Goal: Task Accomplishment & Management: Complete application form

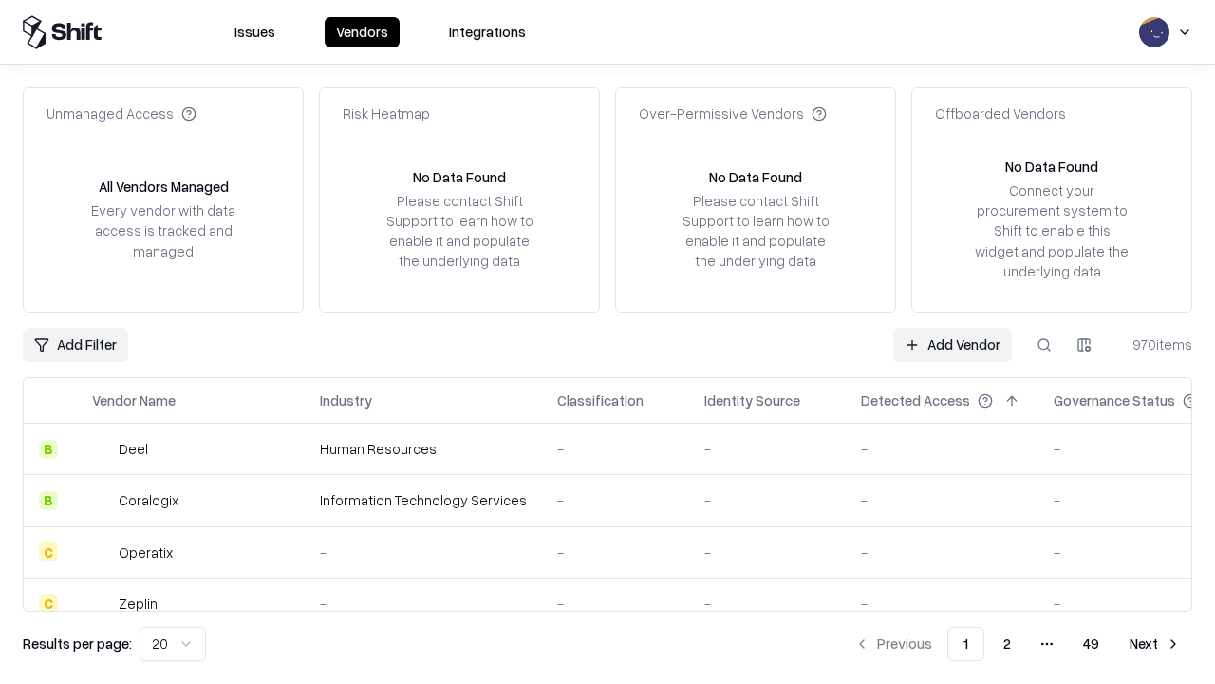
click at [952, 344] on link "Add Vendor" at bounding box center [952, 345] width 119 height 34
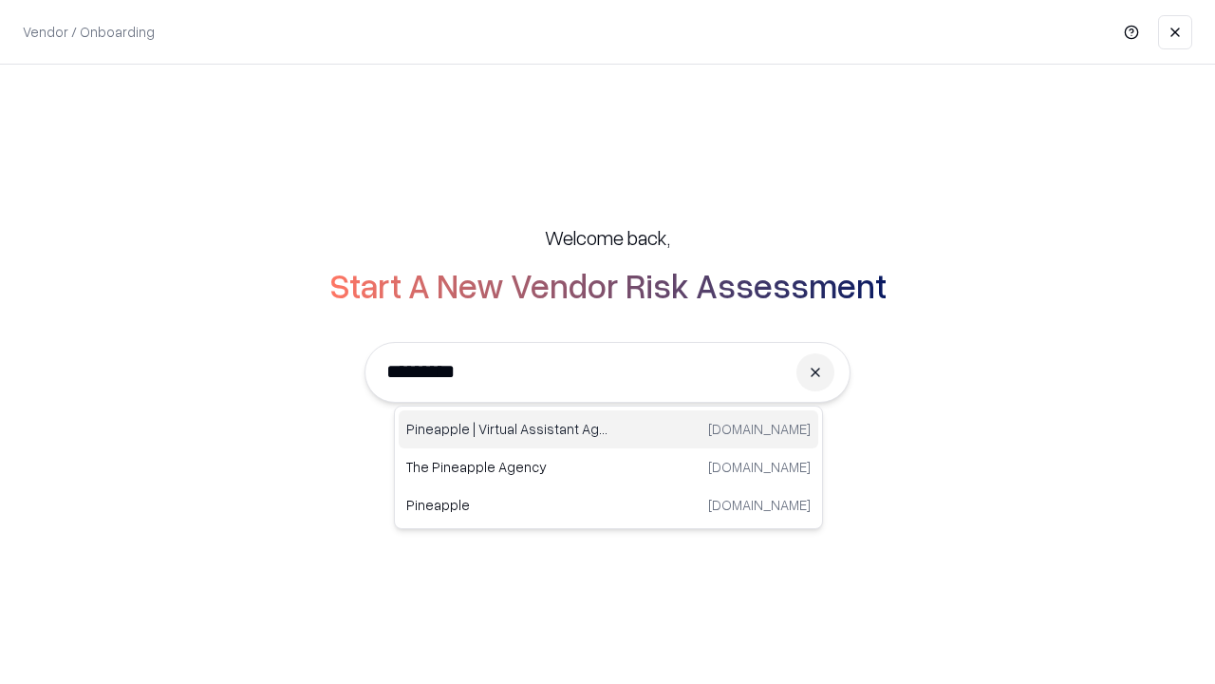
click at [609, 429] on div "Pineapple | Virtual Assistant Agency trypineapple.com" at bounding box center [609, 429] width 420 height 38
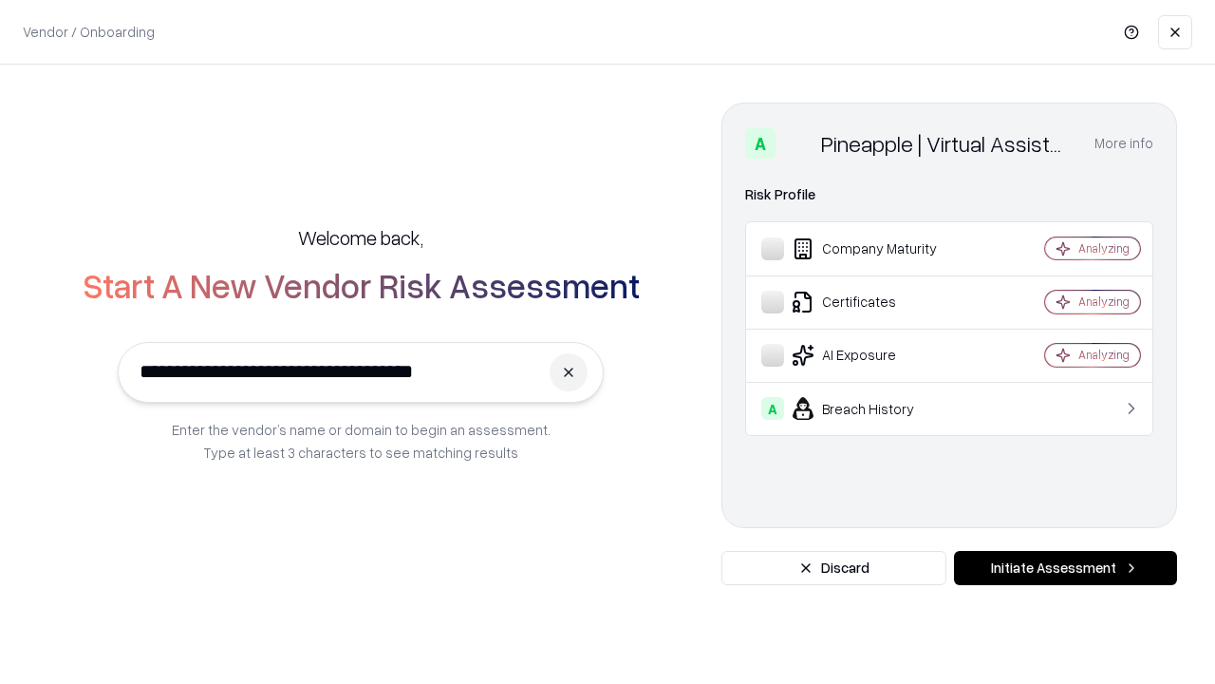
type input "**********"
click at [1065, 568] on button "Initiate Assessment" at bounding box center [1065, 568] width 223 height 34
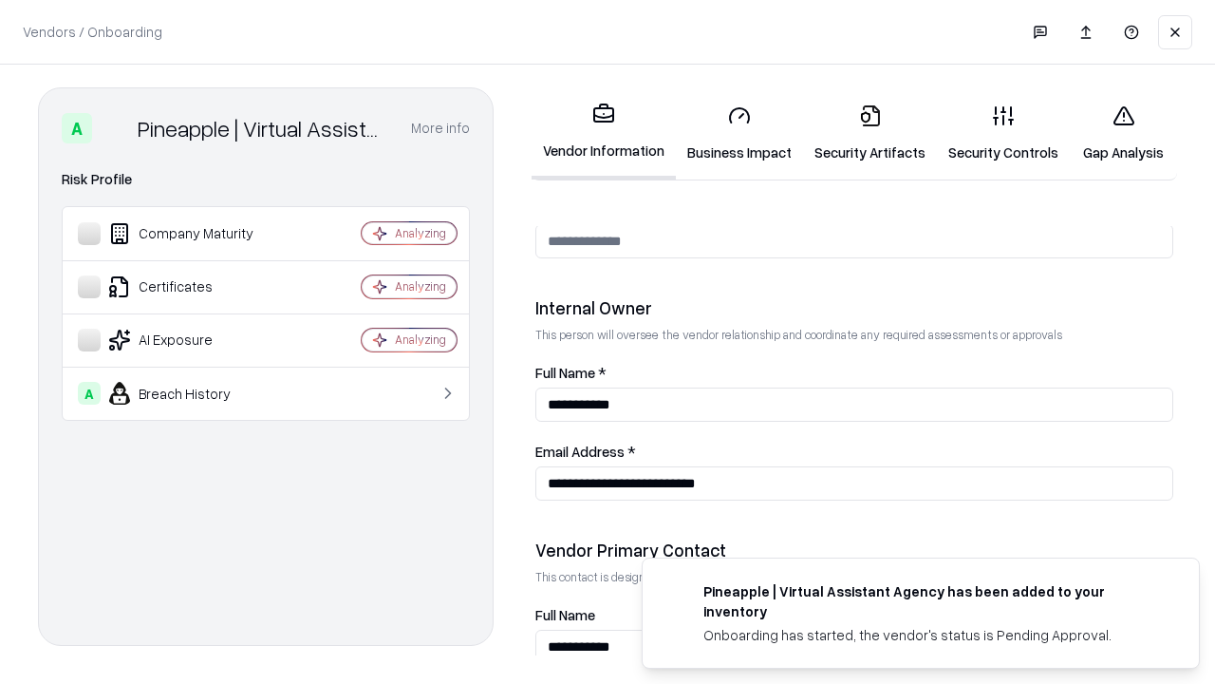
scroll to position [984, 0]
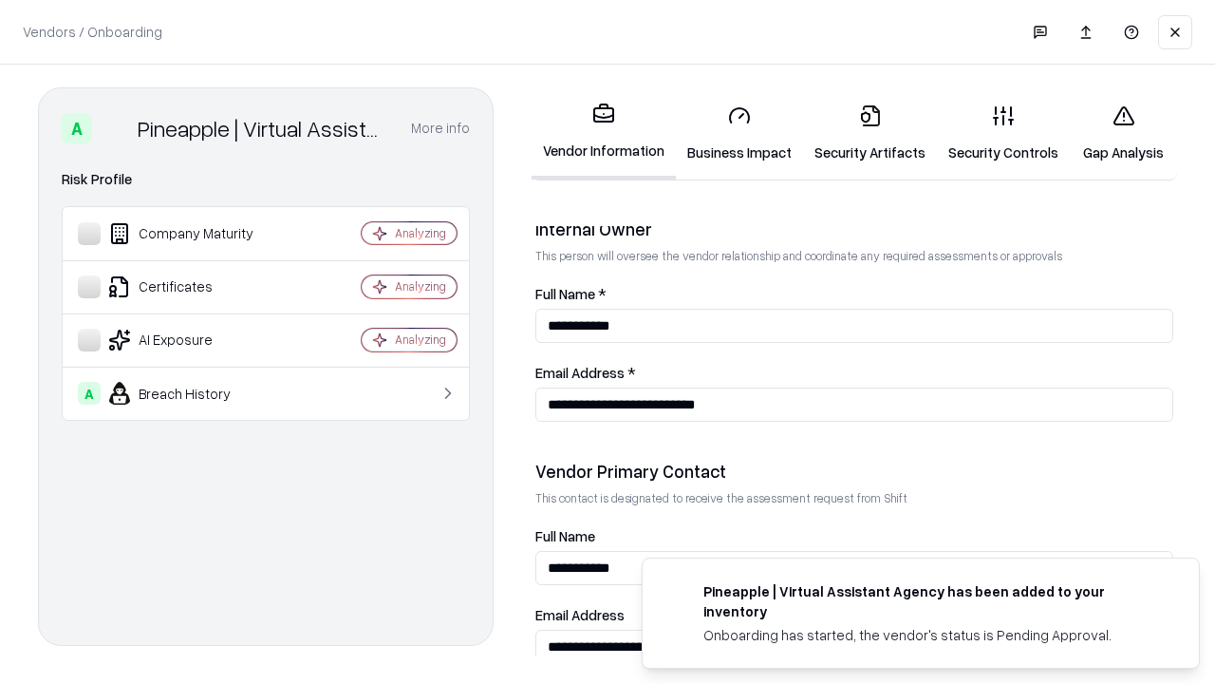
click at [870, 133] on link "Security Artifacts" at bounding box center [870, 133] width 134 height 88
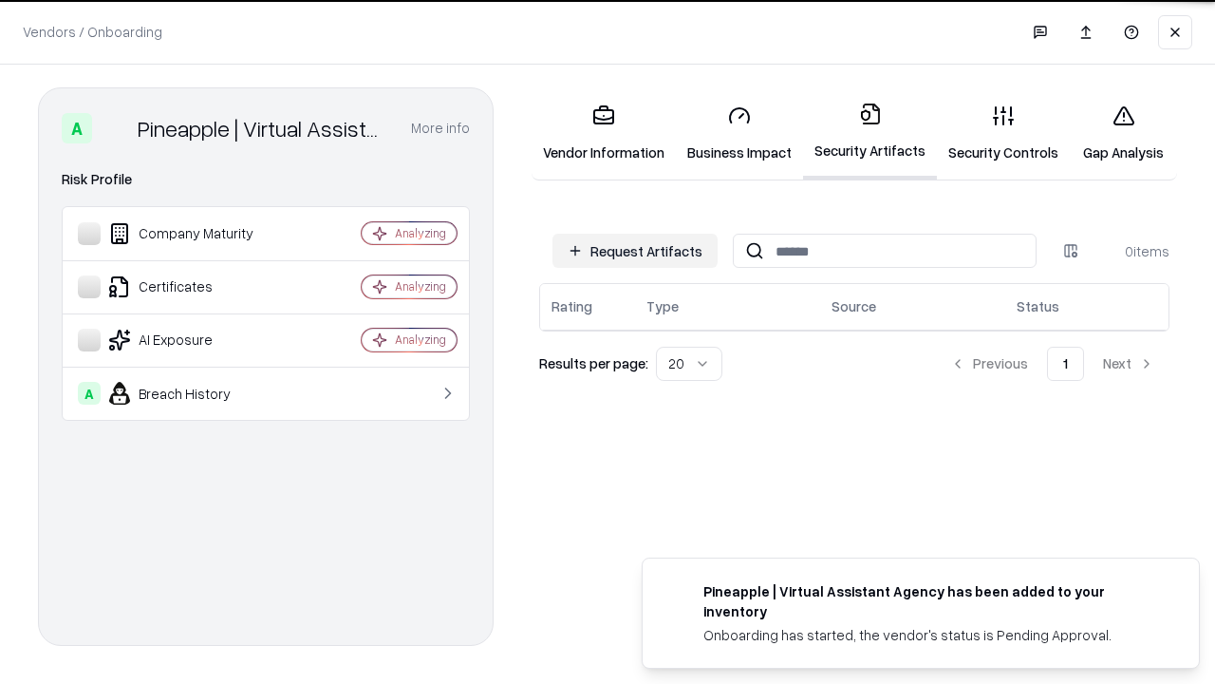
click at [635, 251] on button "Request Artifacts" at bounding box center [635, 251] width 165 height 34
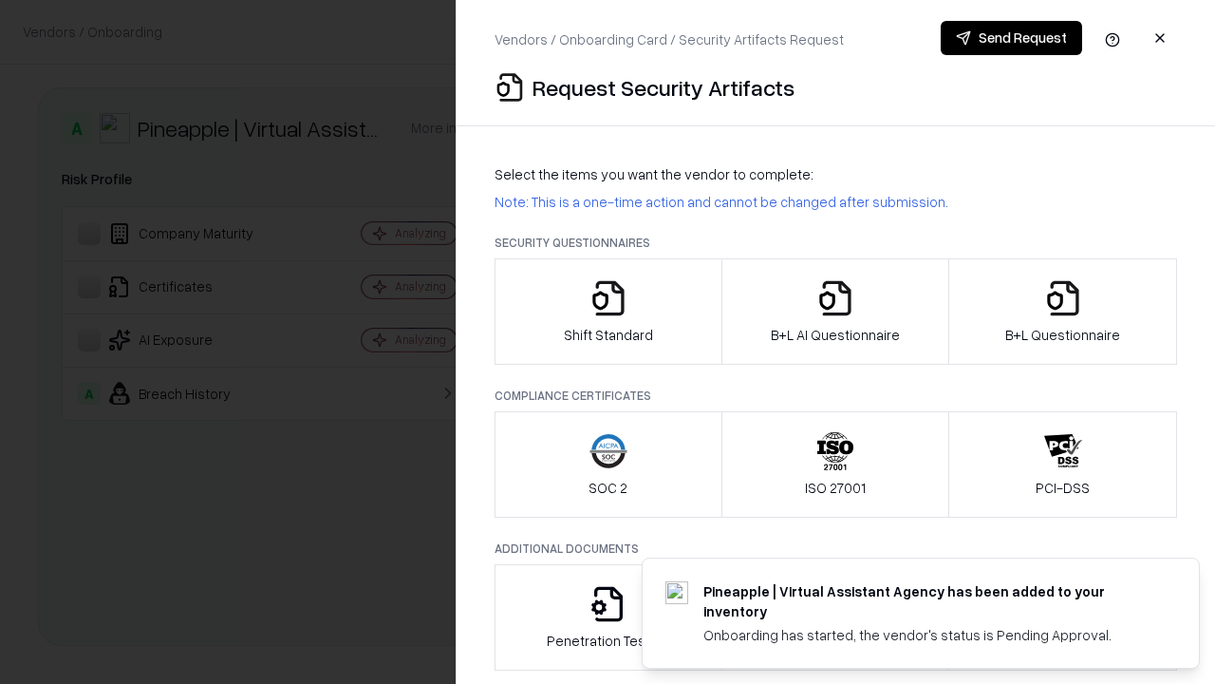
click at [1062, 311] on icon "button" at bounding box center [1063, 298] width 38 height 38
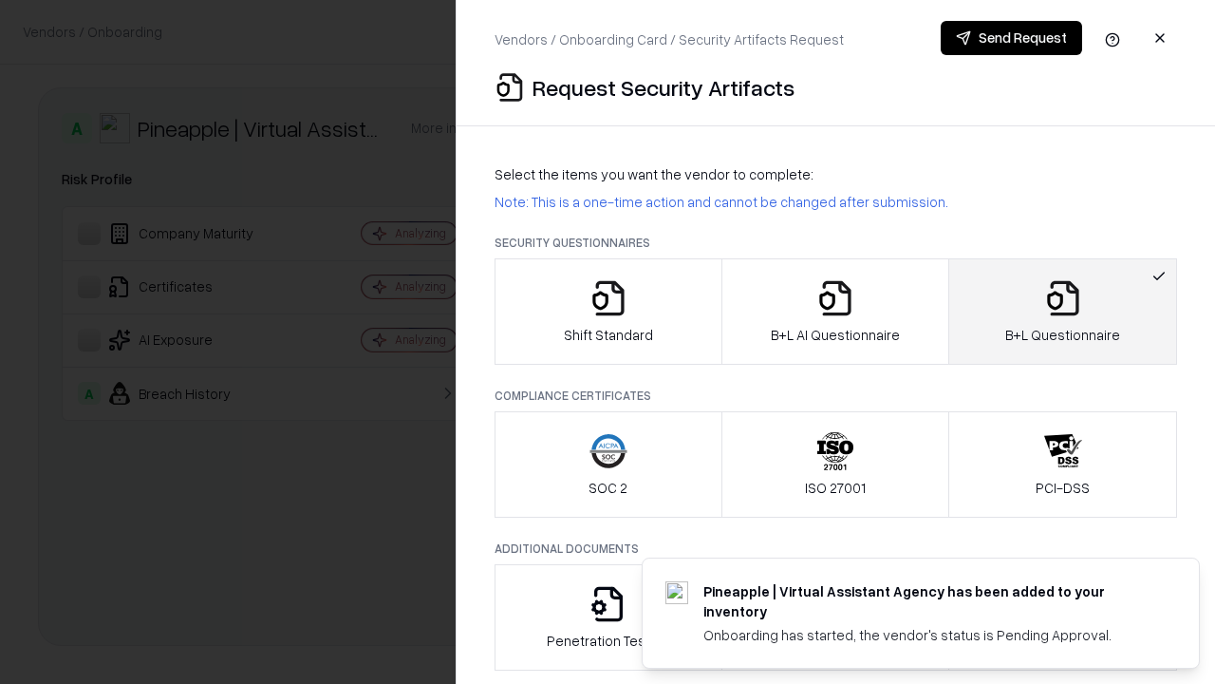
click at [834, 311] on icon "button" at bounding box center [835, 298] width 38 height 38
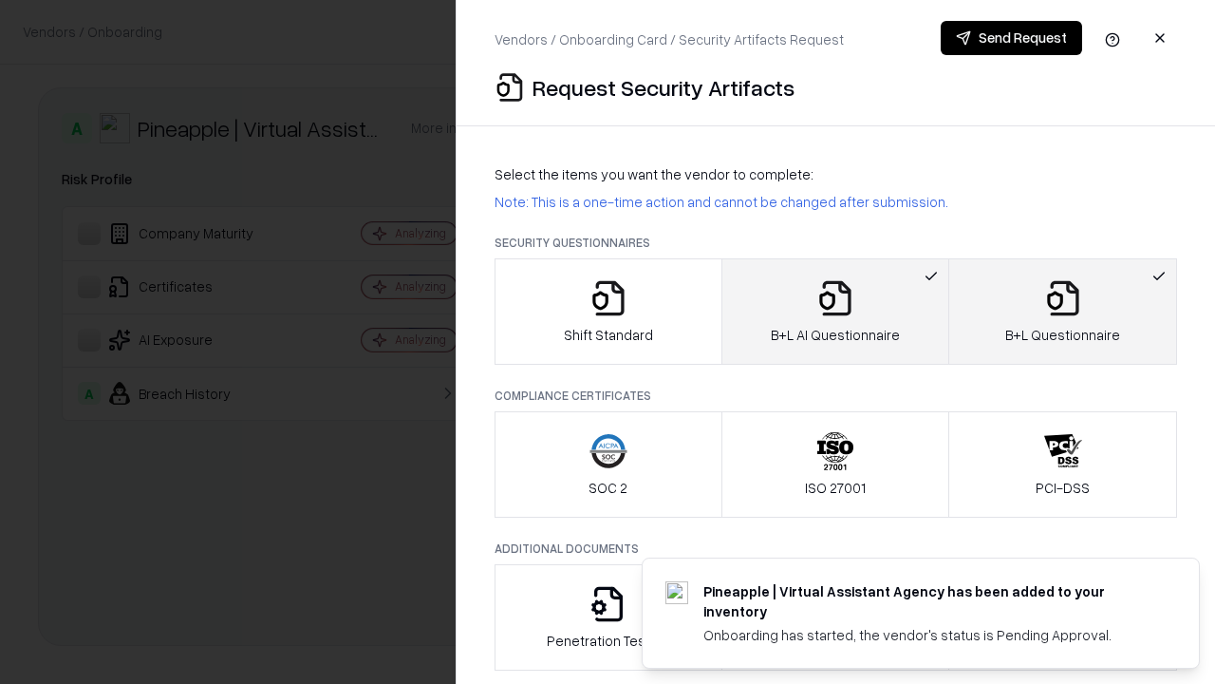
click at [1011, 38] on button "Send Request" at bounding box center [1011, 38] width 141 height 34
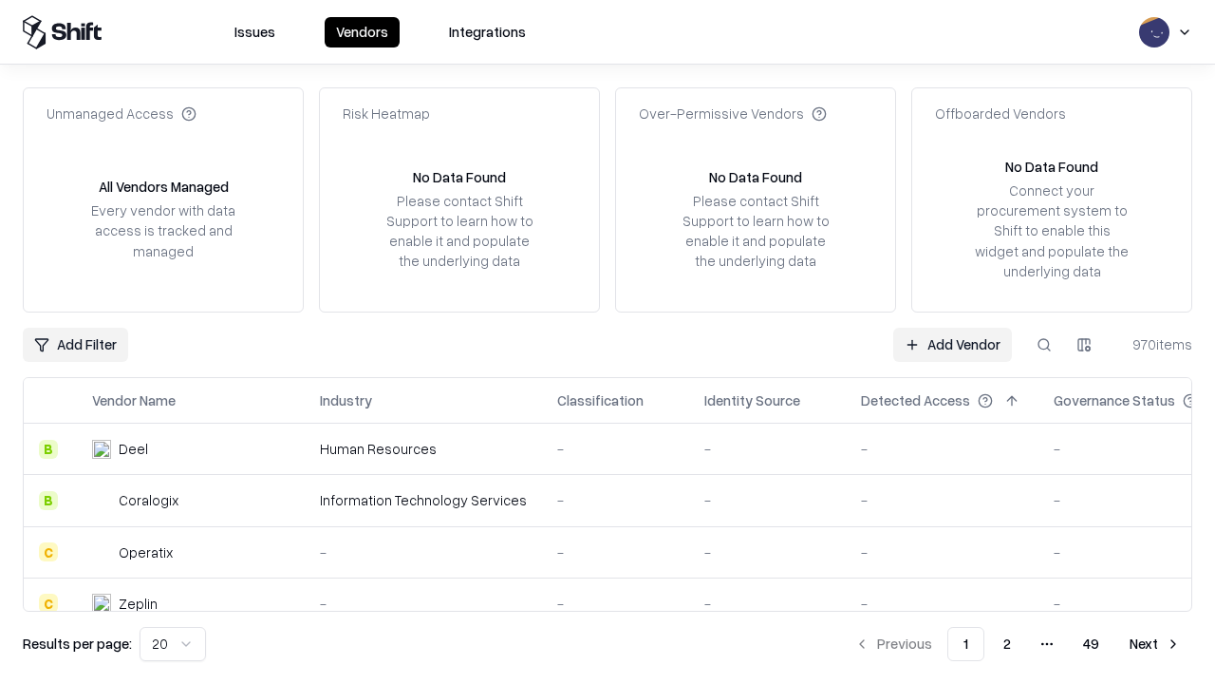
click at [1044, 344] on button at bounding box center [1044, 345] width 34 height 34
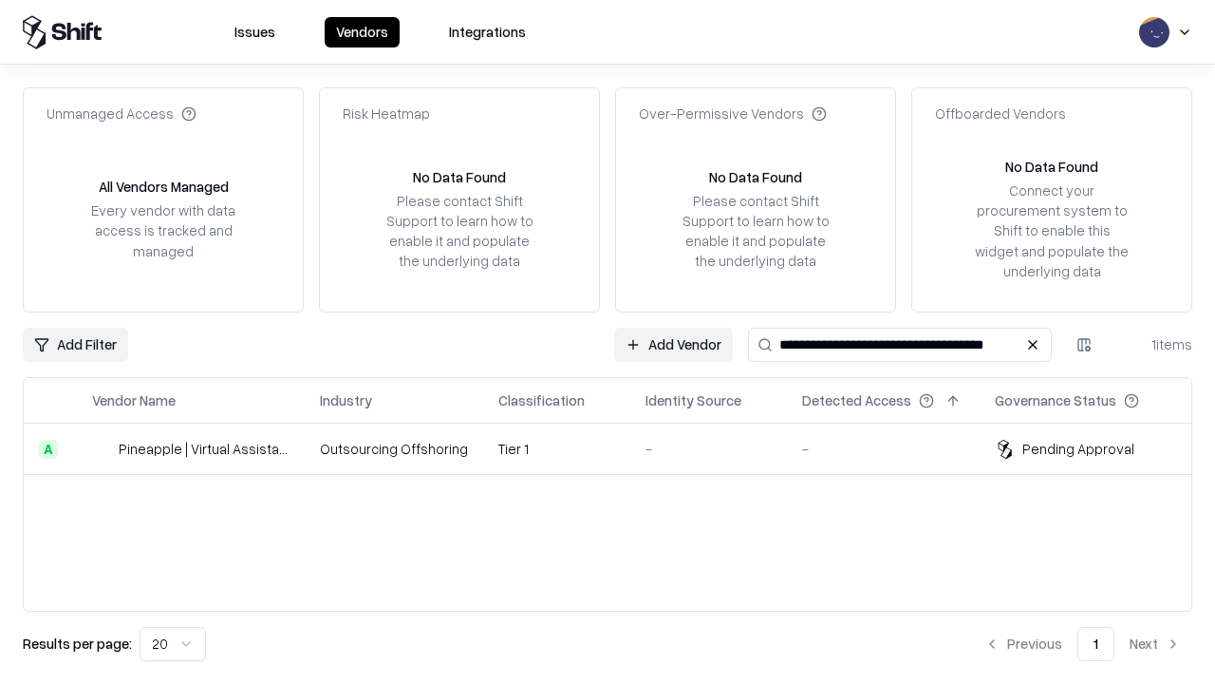
type input "**********"
click at [619, 448] on td "Tier 1" at bounding box center [556, 448] width 147 height 51
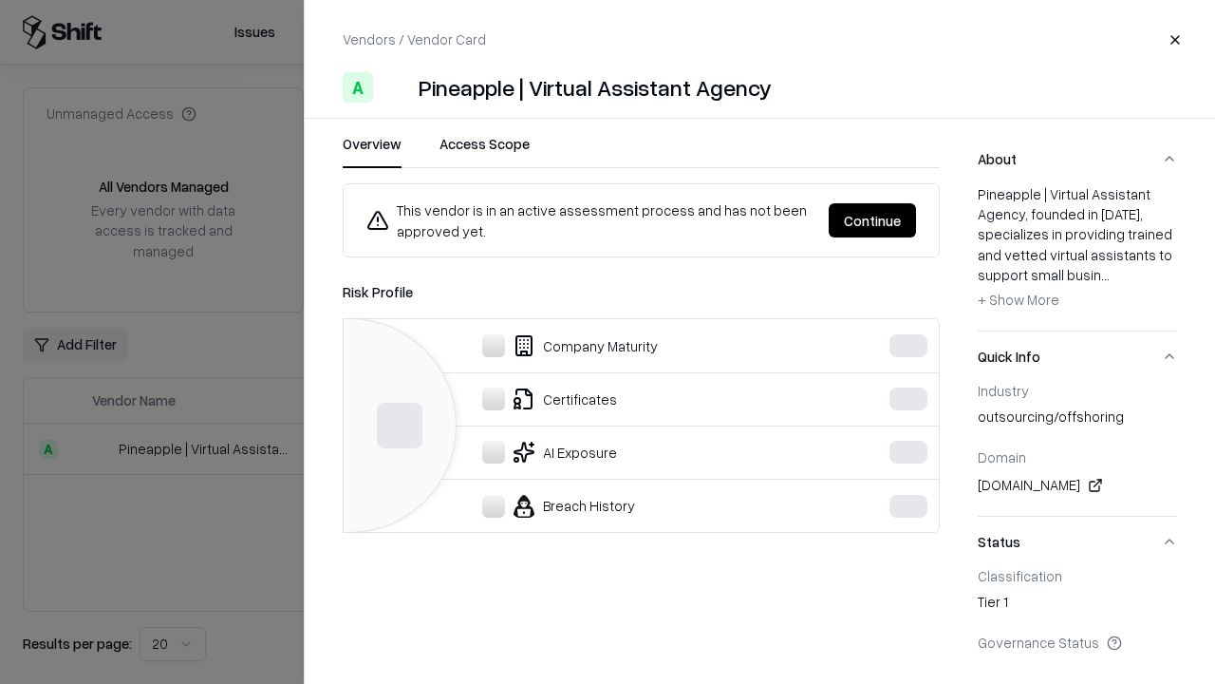
click at [1198, 220] on div "Overview Access Scope This vendor is in an active assessment process and has no…" at bounding box center [760, 397] width 910 height 527
click at [872, 220] on button "Continue" at bounding box center [872, 220] width 87 height 34
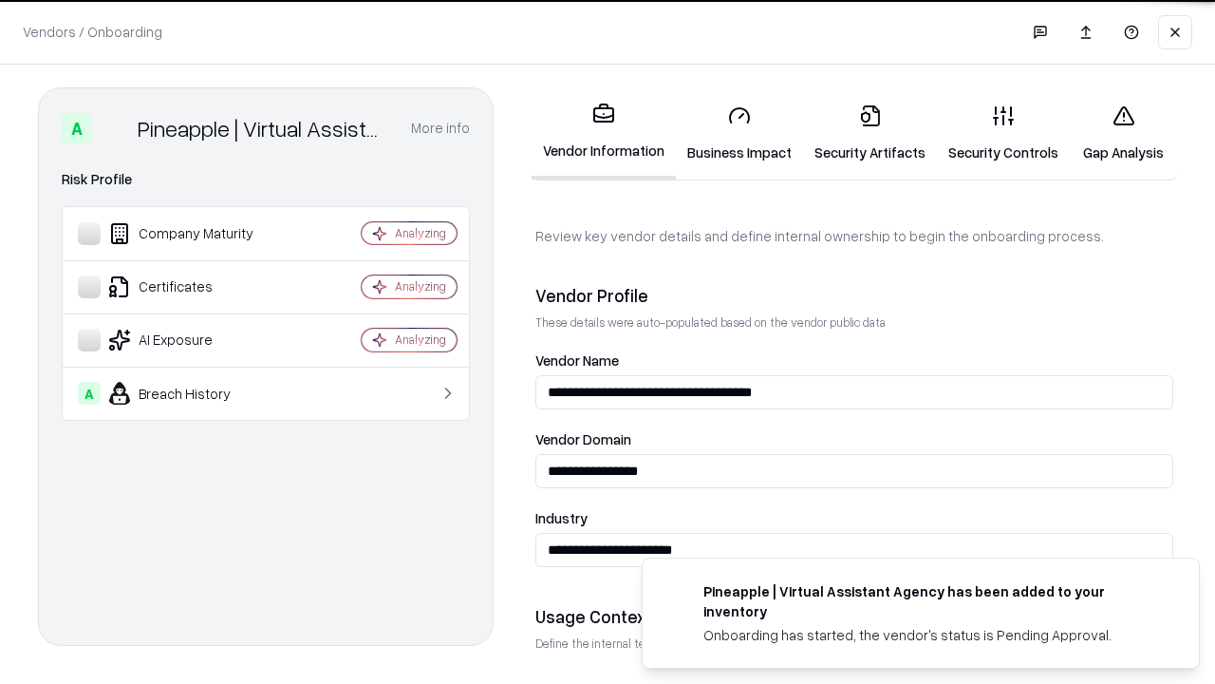
click at [870, 133] on link "Security Artifacts" at bounding box center [870, 133] width 134 height 88
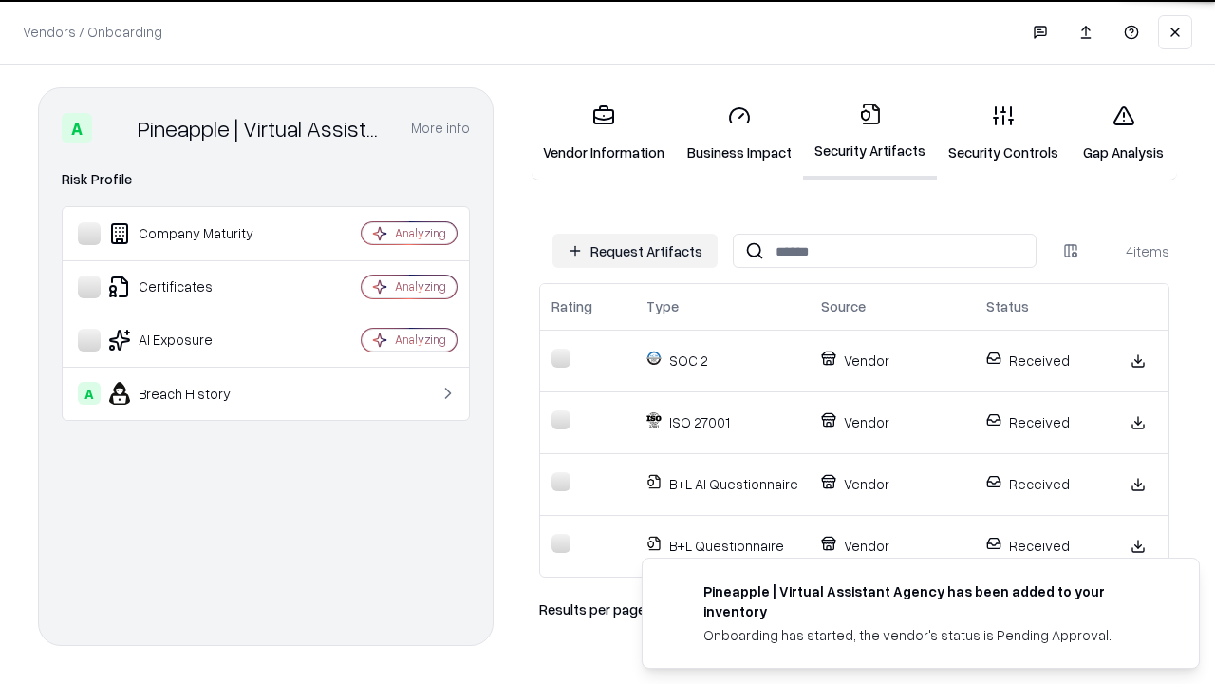
click at [1123, 133] on link "Gap Analysis" at bounding box center [1123, 133] width 107 height 88
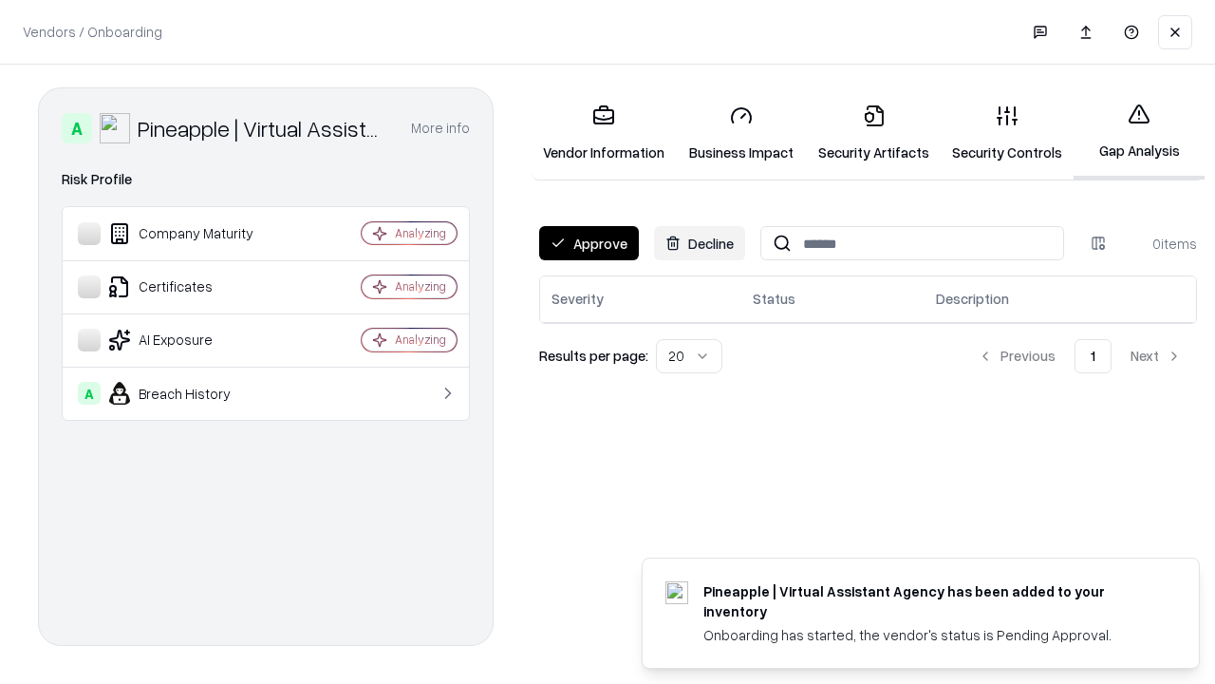
click at [589, 243] on button "Approve" at bounding box center [589, 243] width 100 height 34
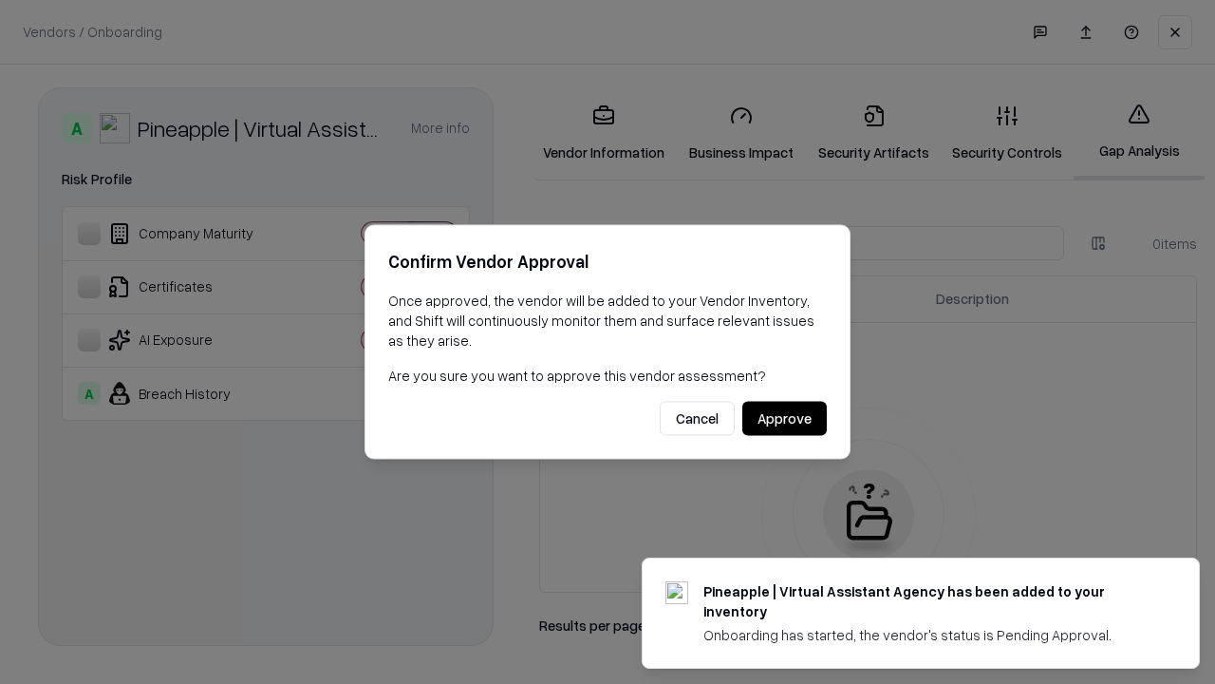
click at [784, 418] on button "Approve" at bounding box center [784, 419] width 84 height 34
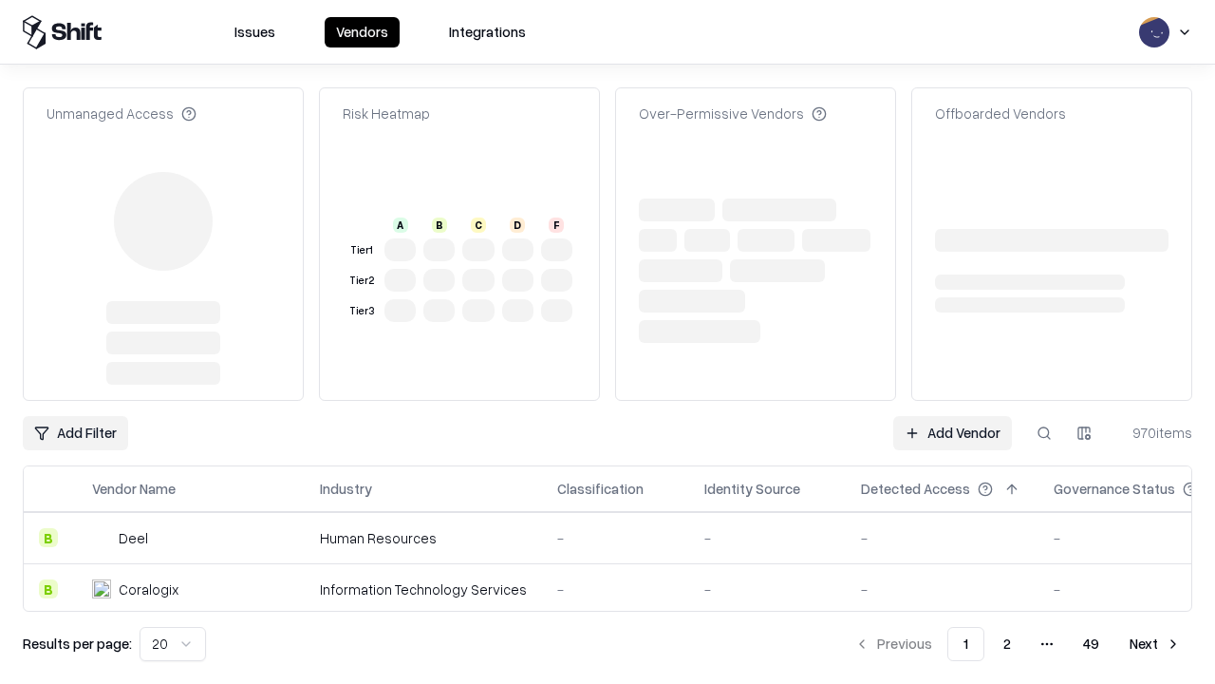
type input "**********"
click at [952, 416] on link "Add Vendor" at bounding box center [952, 433] width 119 height 34
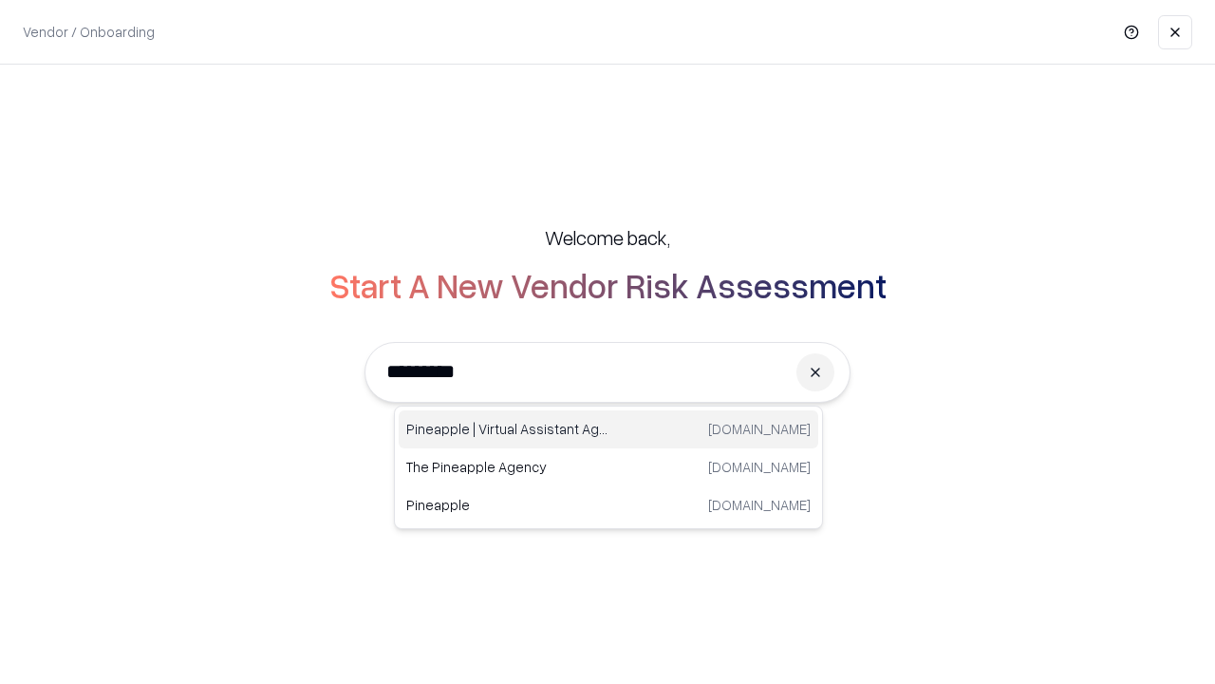
click at [609, 429] on div "Pineapple | Virtual Assistant Agency trypineapple.com" at bounding box center [609, 429] width 420 height 38
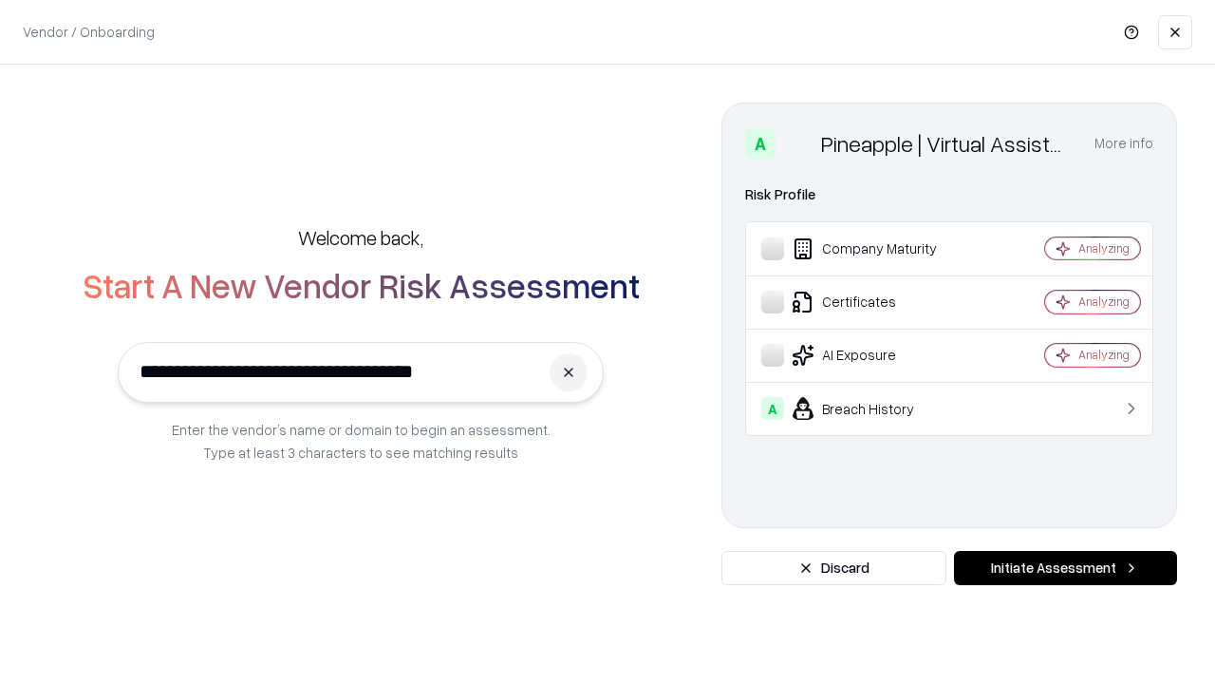
type input "**********"
click at [1065, 568] on button "Initiate Assessment" at bounding box center [1065, 568] width 223 height 34
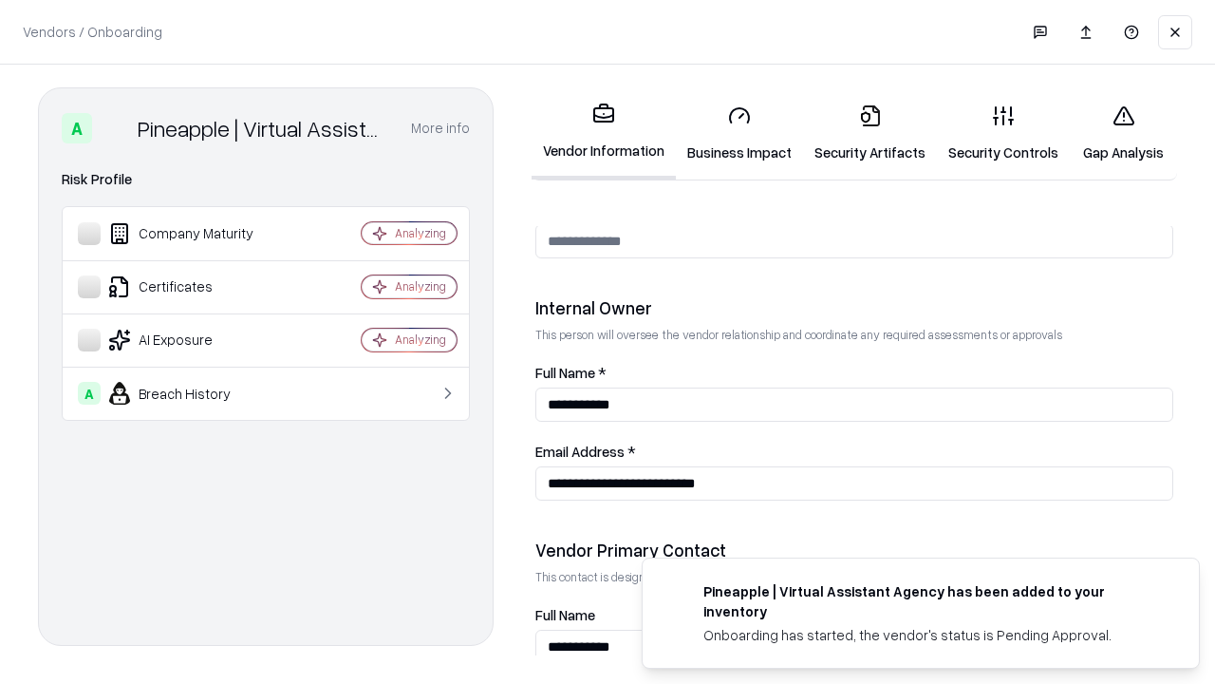
scroll to position [984, 0]
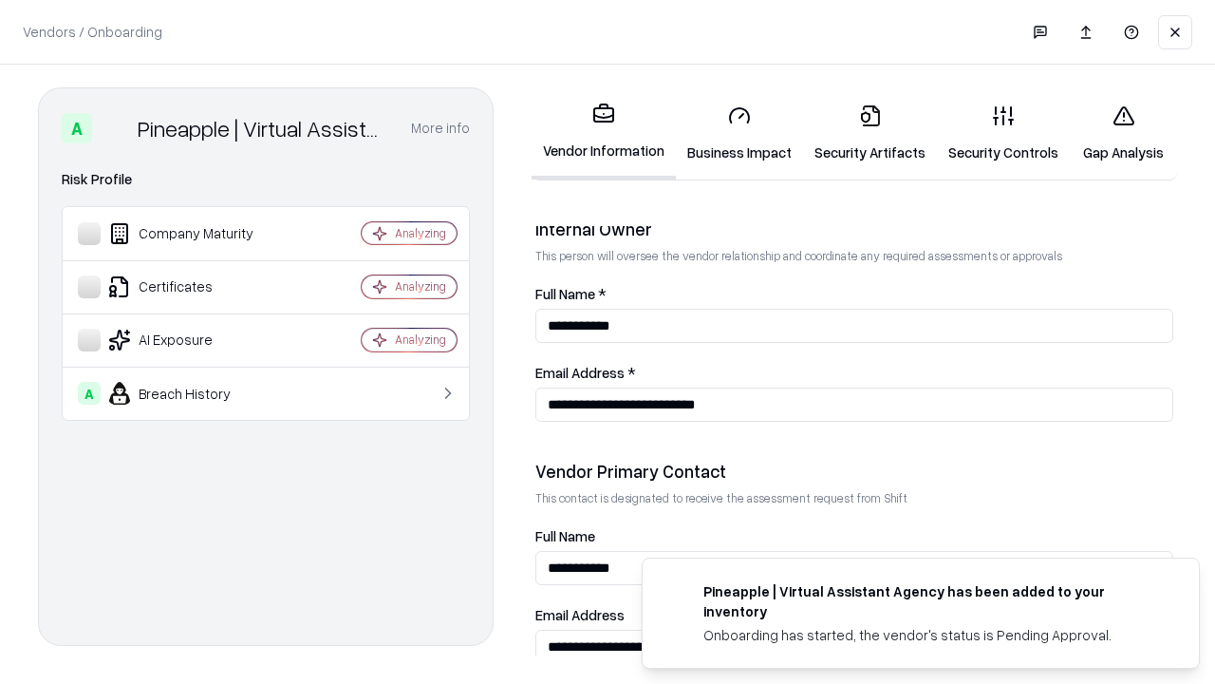
click at [1123, 133] on link "Gap Analysis" at bounding box center [1123, 133] width 107 height 88
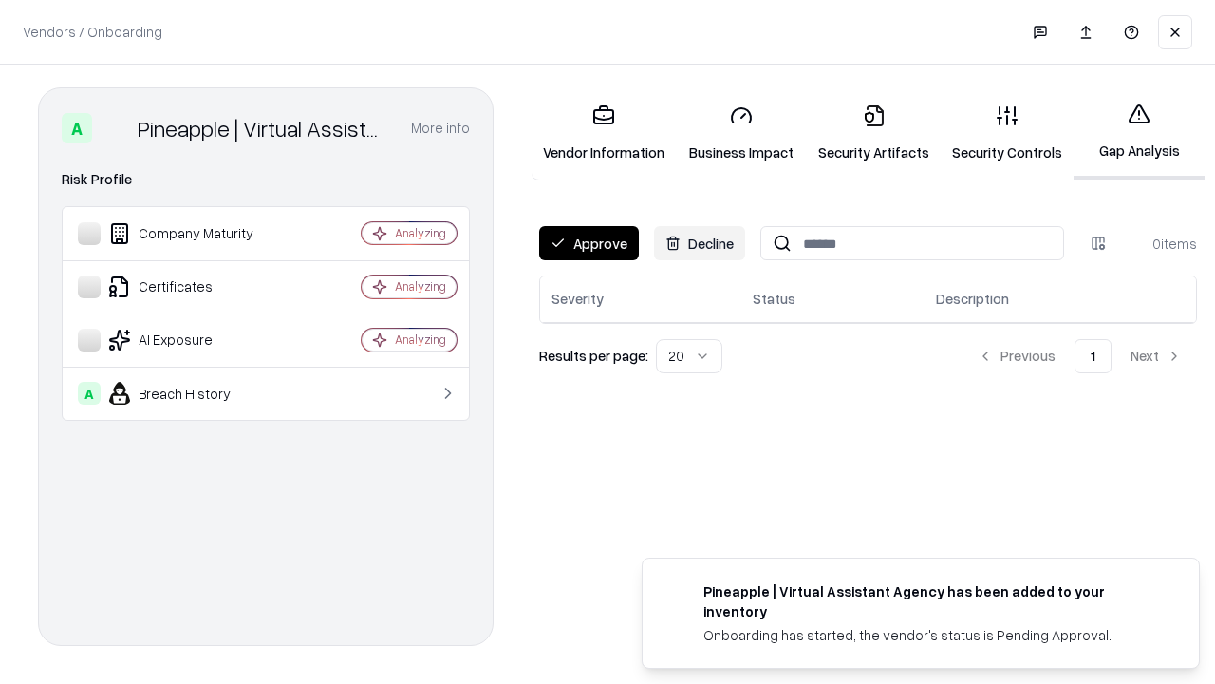
click at [589, 243] on button "Approve" at bounding box center [589, 243] width 100 height 34
